Goal: Task Accomplishment & Management: Manage account settings

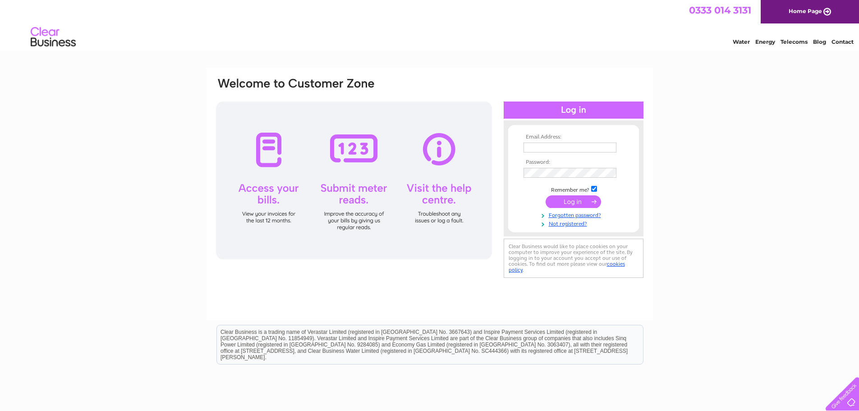
type input "[EMAIL_ADDRESS][DOMAIN_NAME]"
click at [562, 205] on input "submit" at bounding box center [573, 201] width 55 height 13
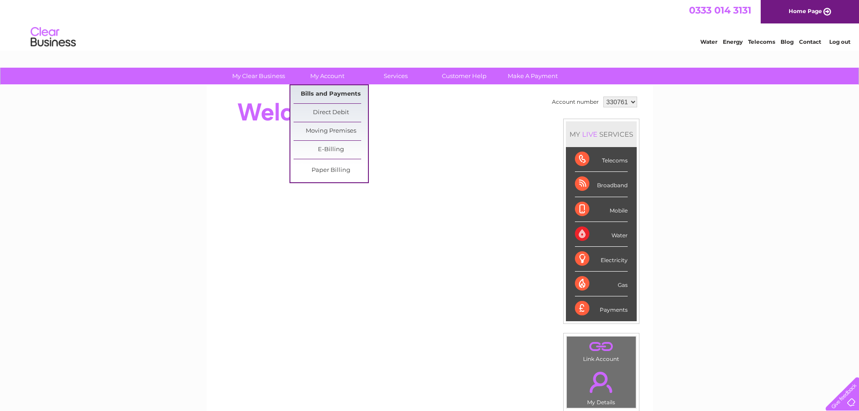
click at [335, 91] on link "Bills and Payments" at bounding box center [331, 94] width 74 height 18
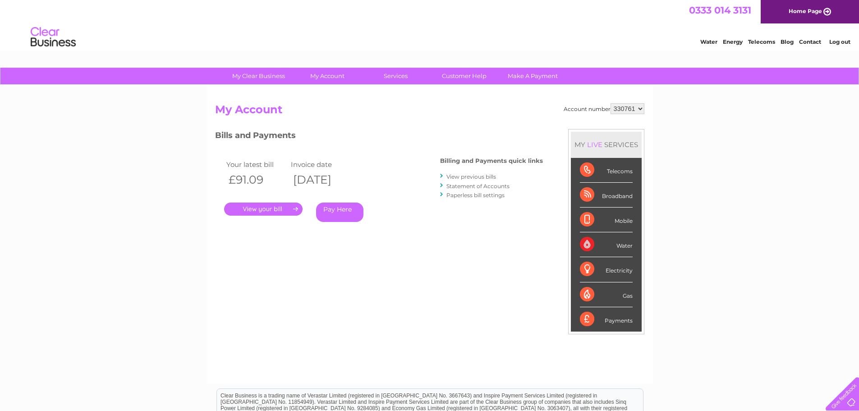
click at [257, 208] on link "." at bounding box center [263, 208] width 78 height 13
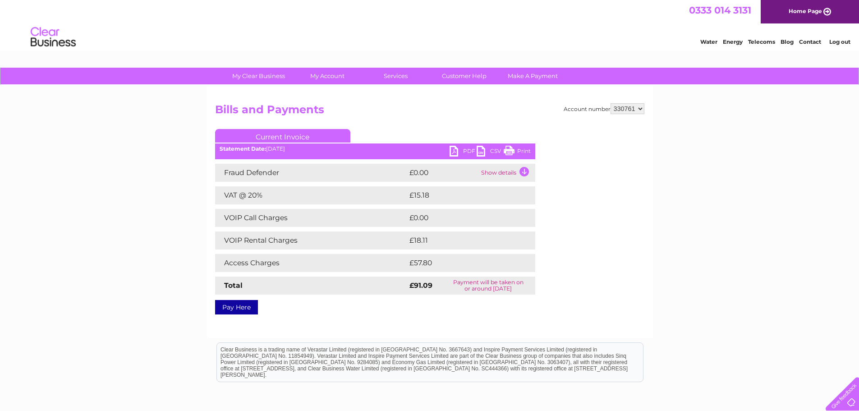
click at [493, 176] on td "Show details" at bounding box center [507, 173] width 56 height 18
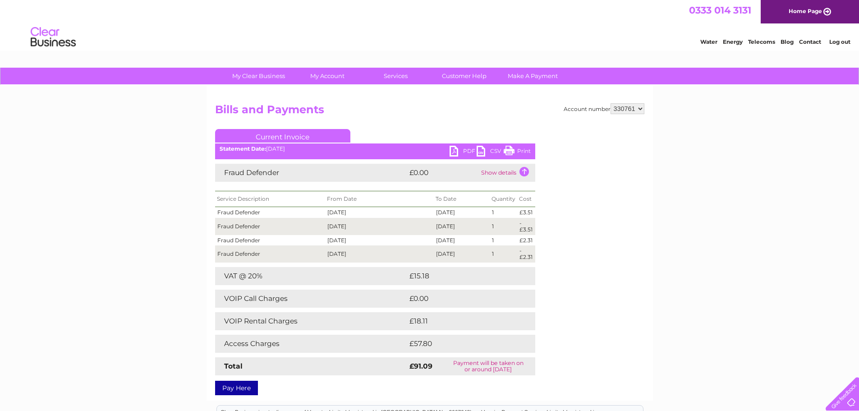
drag, startPoint x: 466, startPoint y: 153, endPoint x: 469, endPoint y: 199, distance: 46.1
click at [465, 153] on link "PDF" at bounding box center [463, 152] width 27 height 13
click at [806, 41] on link "Contact" at bounding box center [810, 41] width 22 height 7
